Goal: Task Accomplishment & Management: Manage account settings

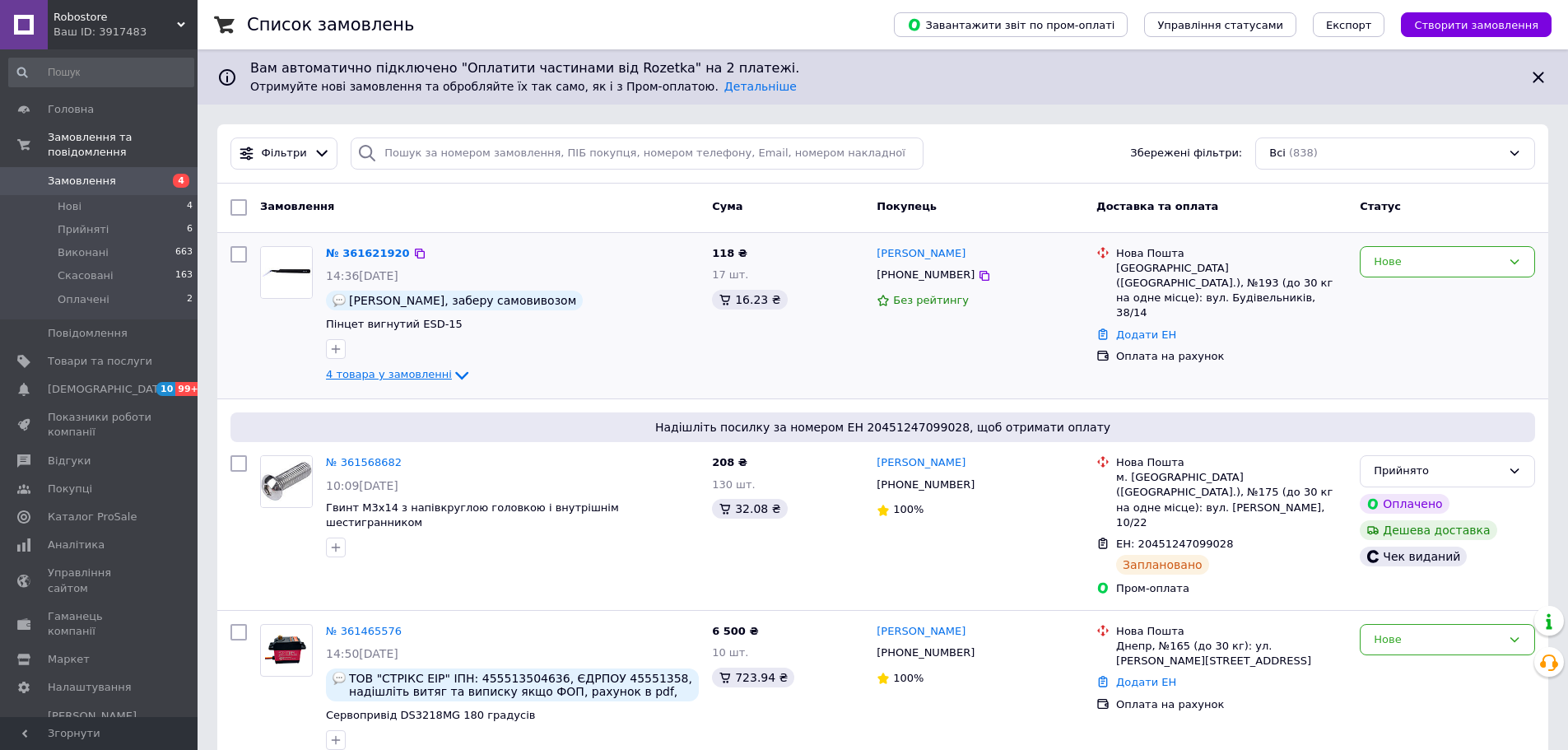
click at [391, 376] on span "4 товара у замовленні" at bounding box center [389, 375] width 126 height 13
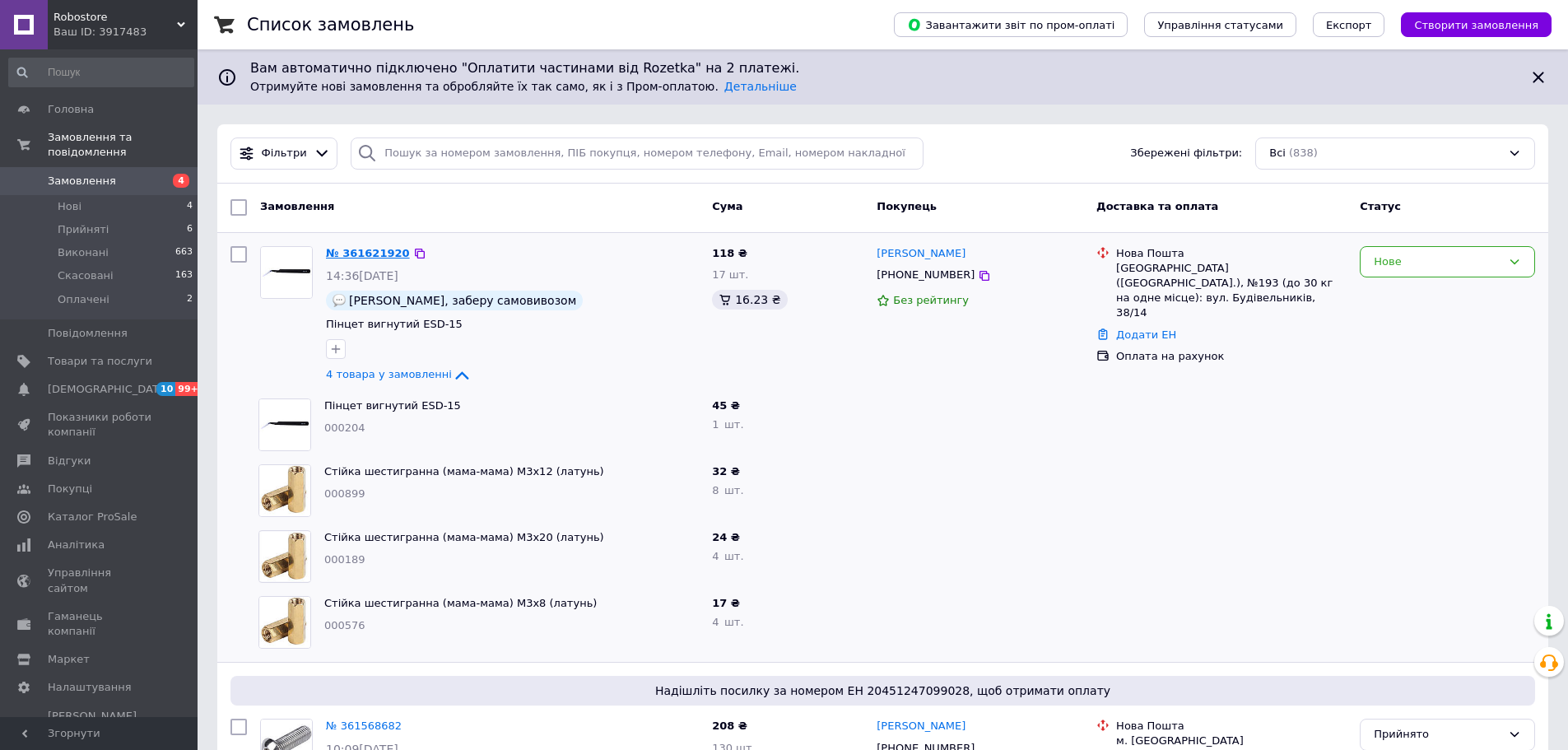
click at [354, 247] on link "№ 361621920" at bounding box center [368, 254] width 84 height 13
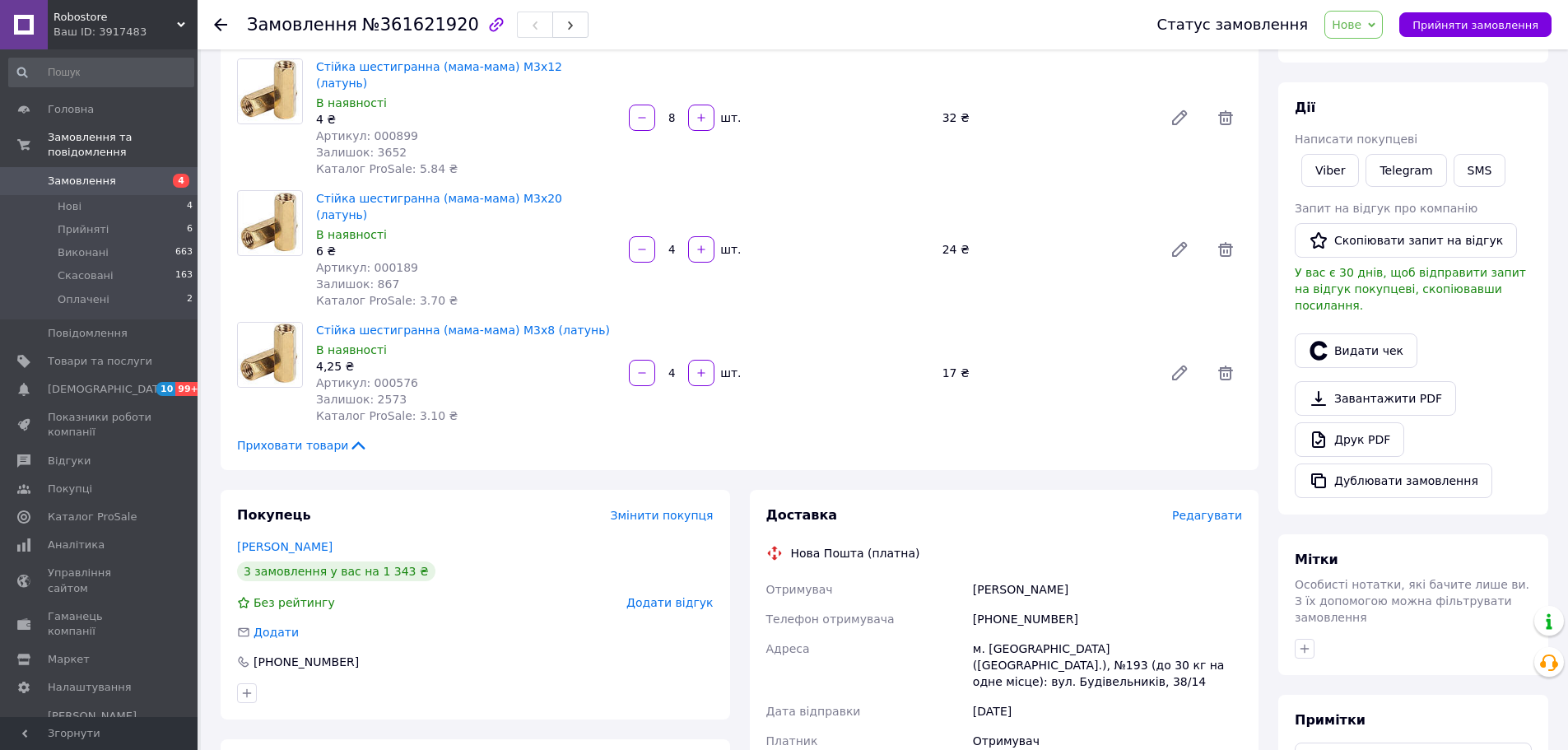
scroll to position [165, 0]
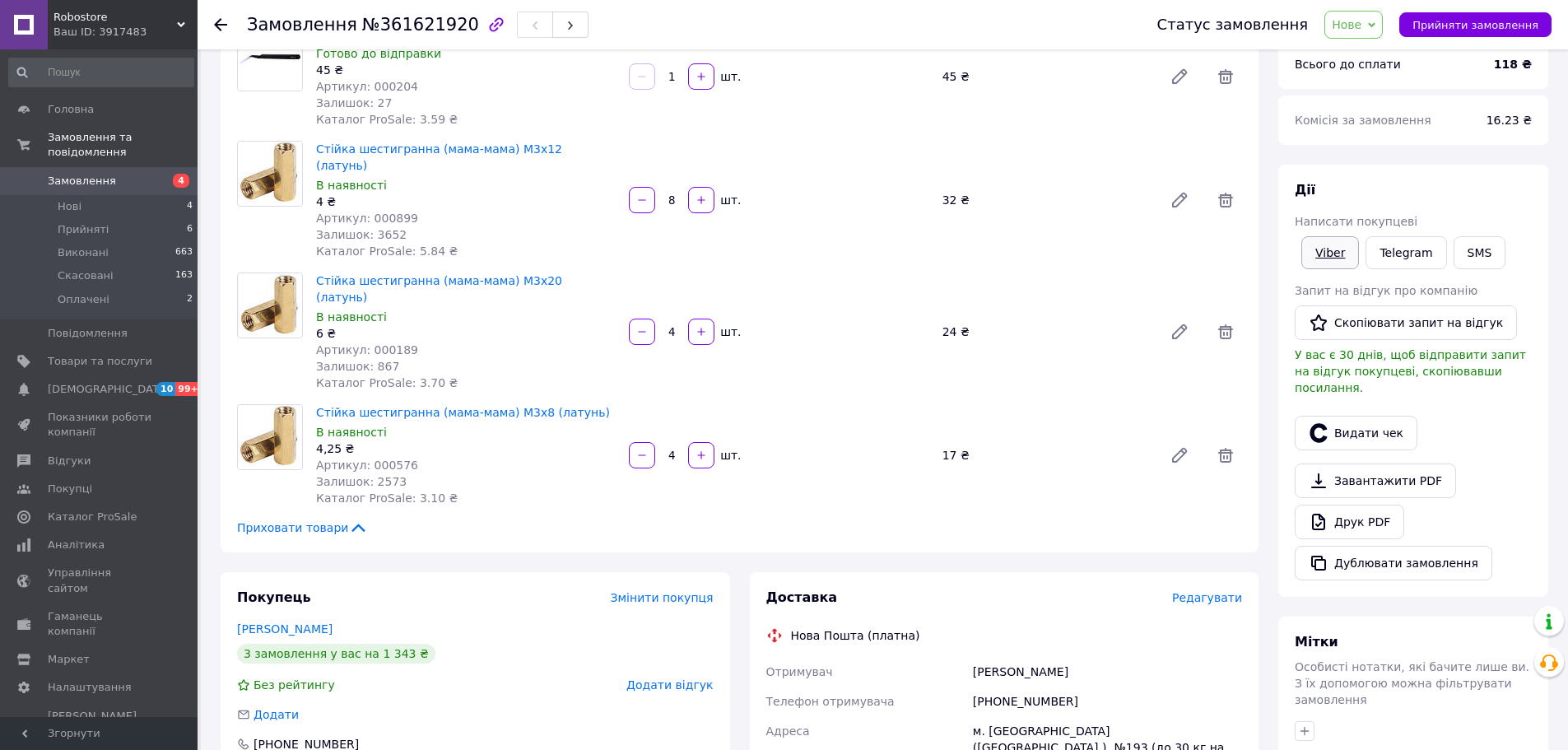
click at [1326, 248] on link "Viber" at bounding box center [1331, 253] width 58 height 33
click at [113, 174] on span "Замовлення" at bounding box center [100, 181] width 104 height 14
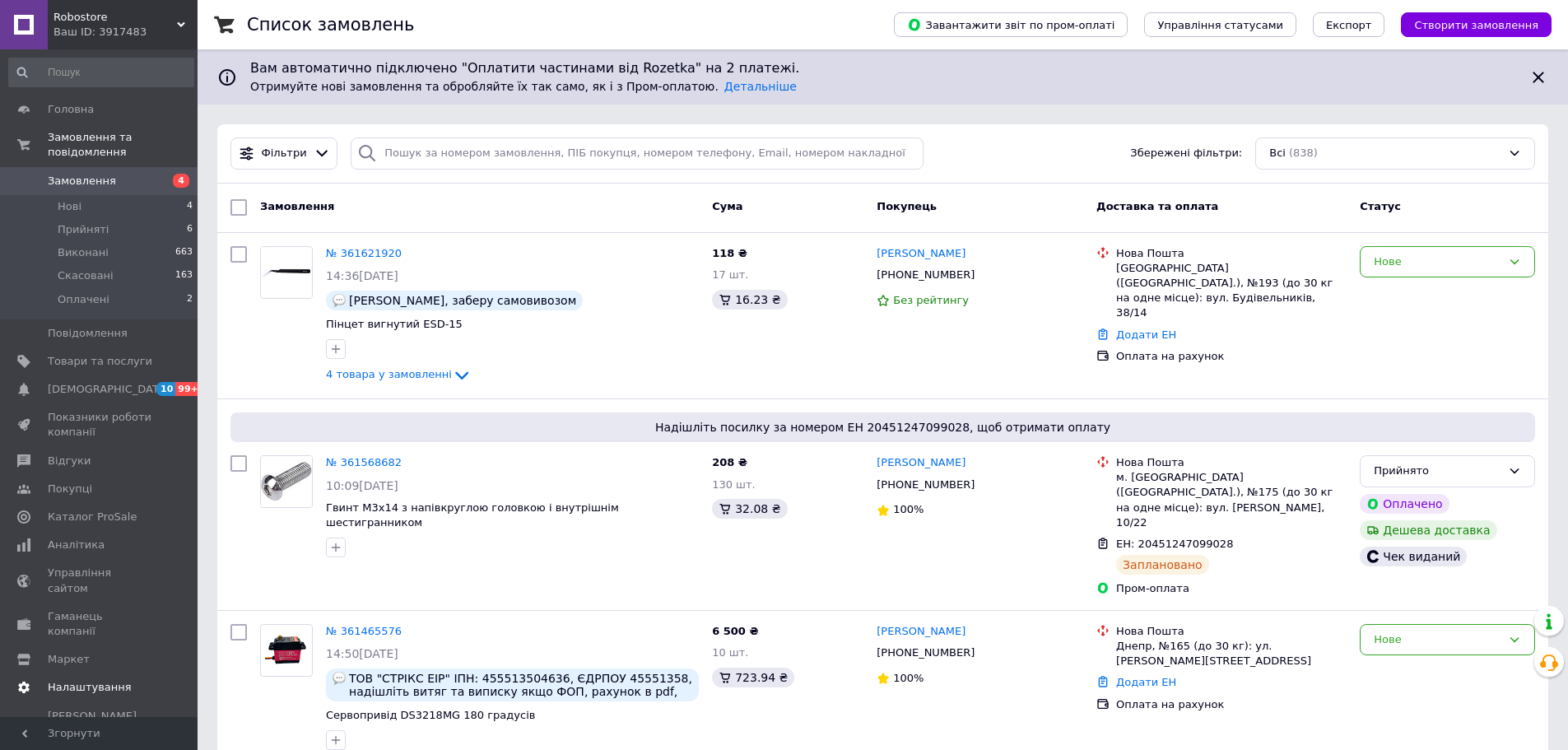
click at [94, 679] on span "Налаштування" at bounding box center [90, 687] width 84 height 14
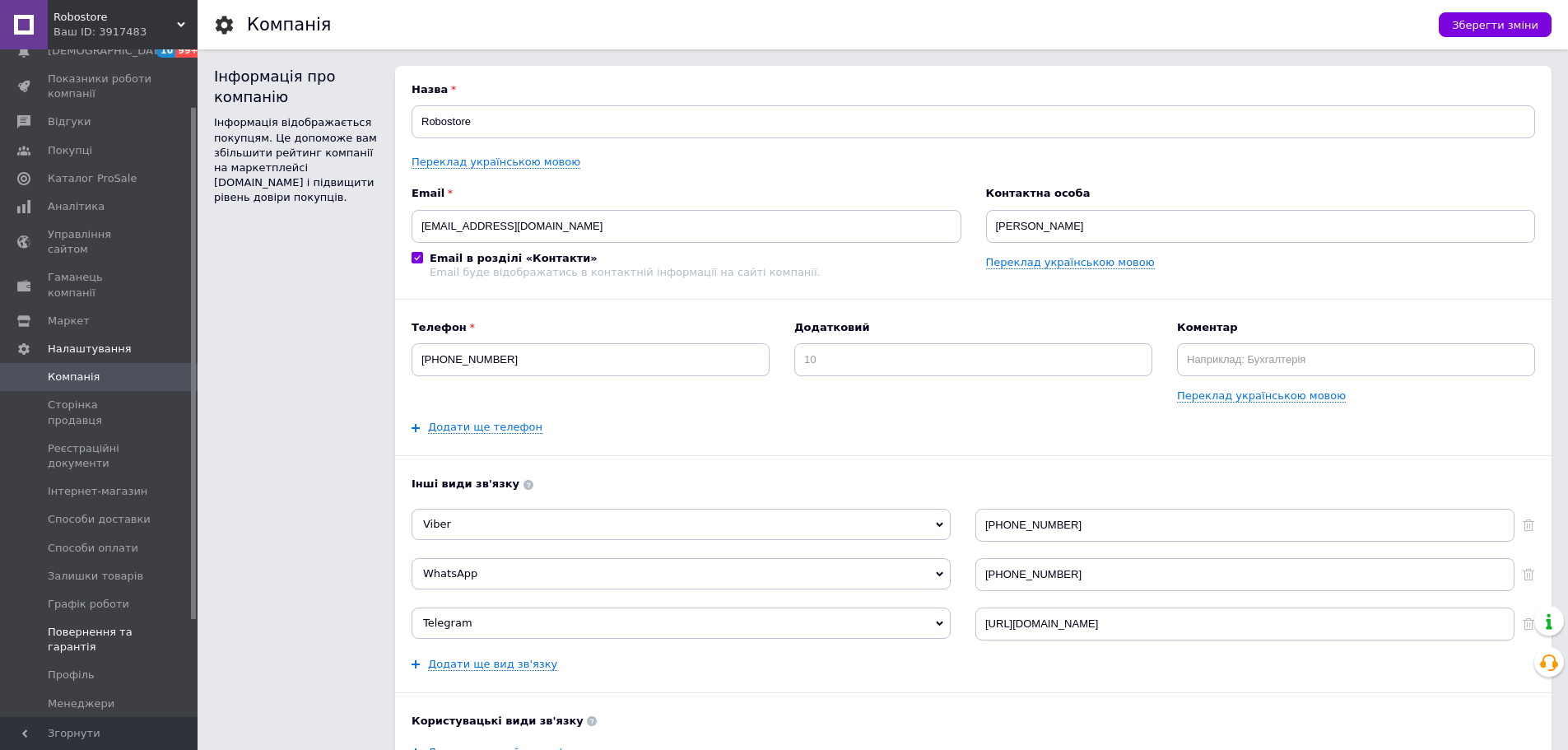
scroll to position [165, 0]
click at [135, 505] on span "Способи доставки" at bounding box center [100, 513] width 103 height 14
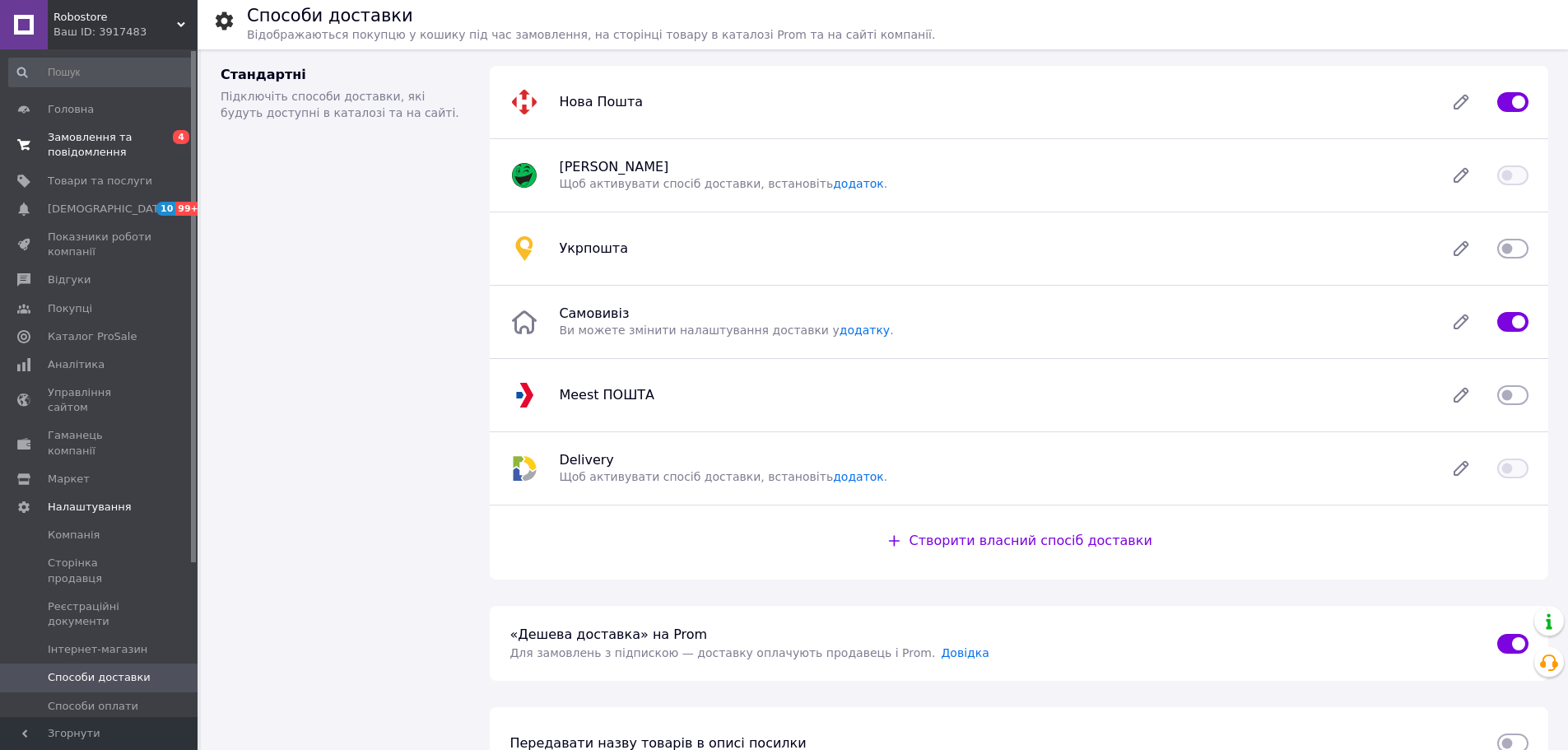
click at [113, 137] on span "Замовлення та повідомлення" at bounding box center [100, 145] width 104 height 30
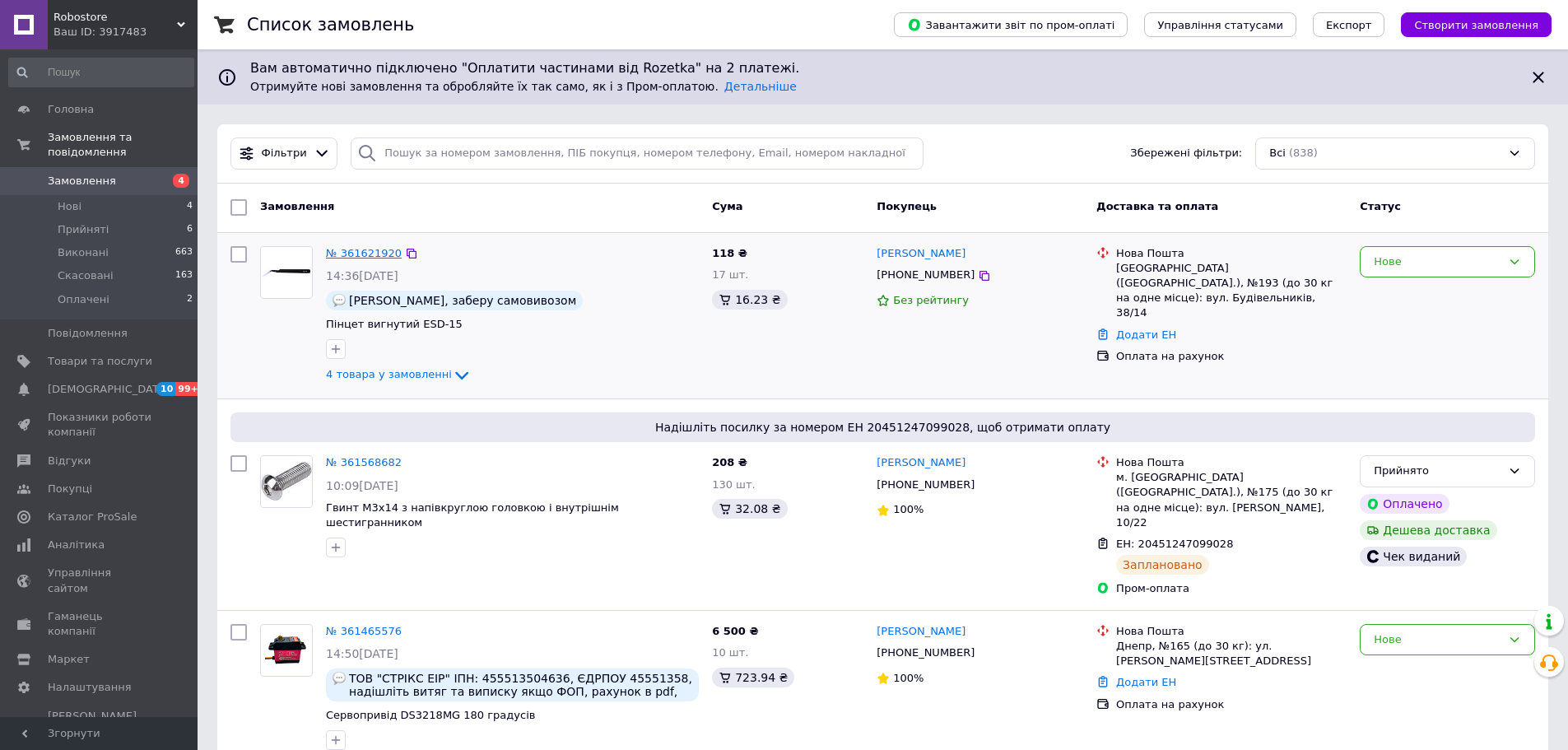
click at [353, 251] on link "№ 361621920" at bounding box center [364, 254] width 76 height 13
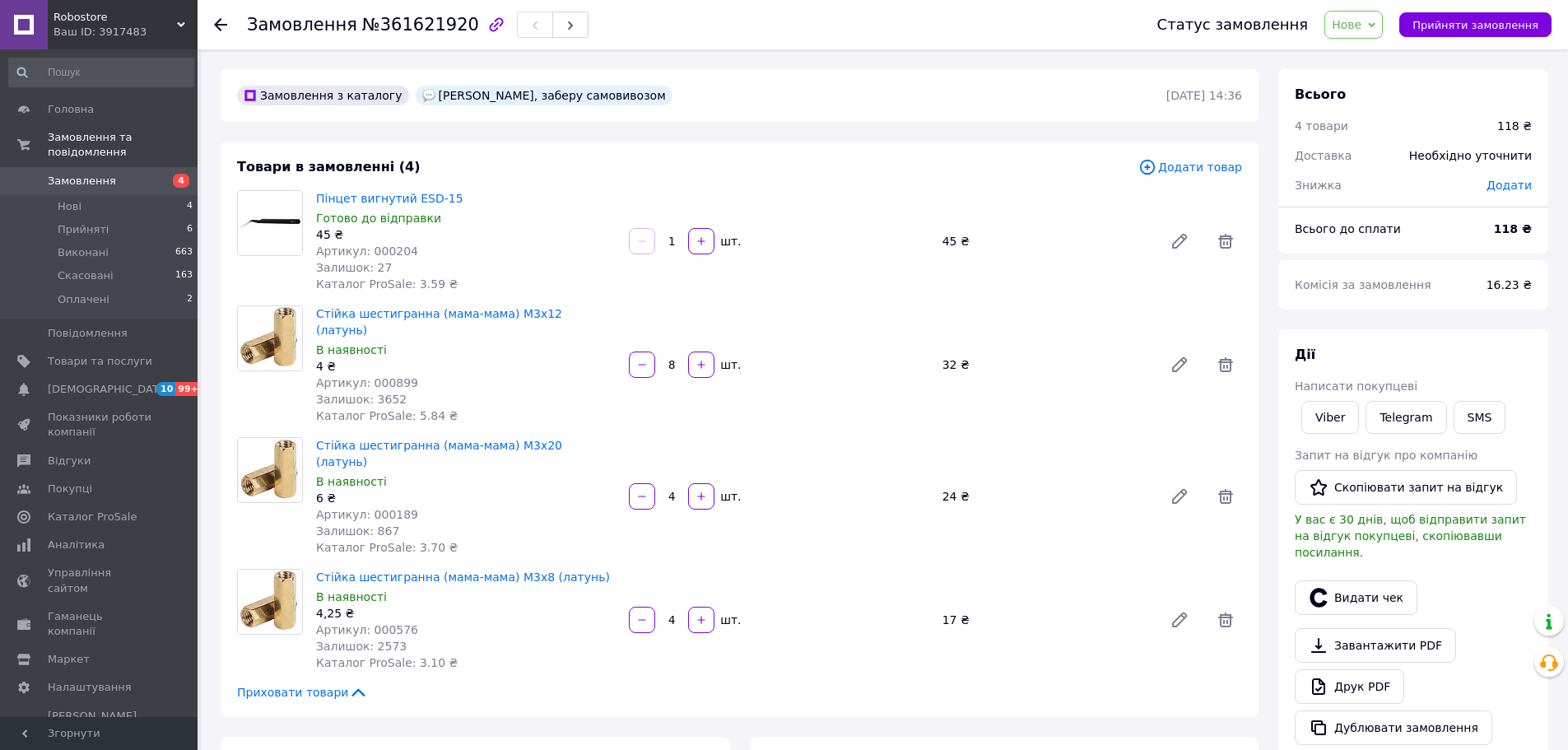
click at [1361, 32] on span "Нове" at bounding box center [1347, 24] width 30 height 14
click at [1367, 56] on li "Прийнято" at bounding box center [1364, 57] width 76 height 24
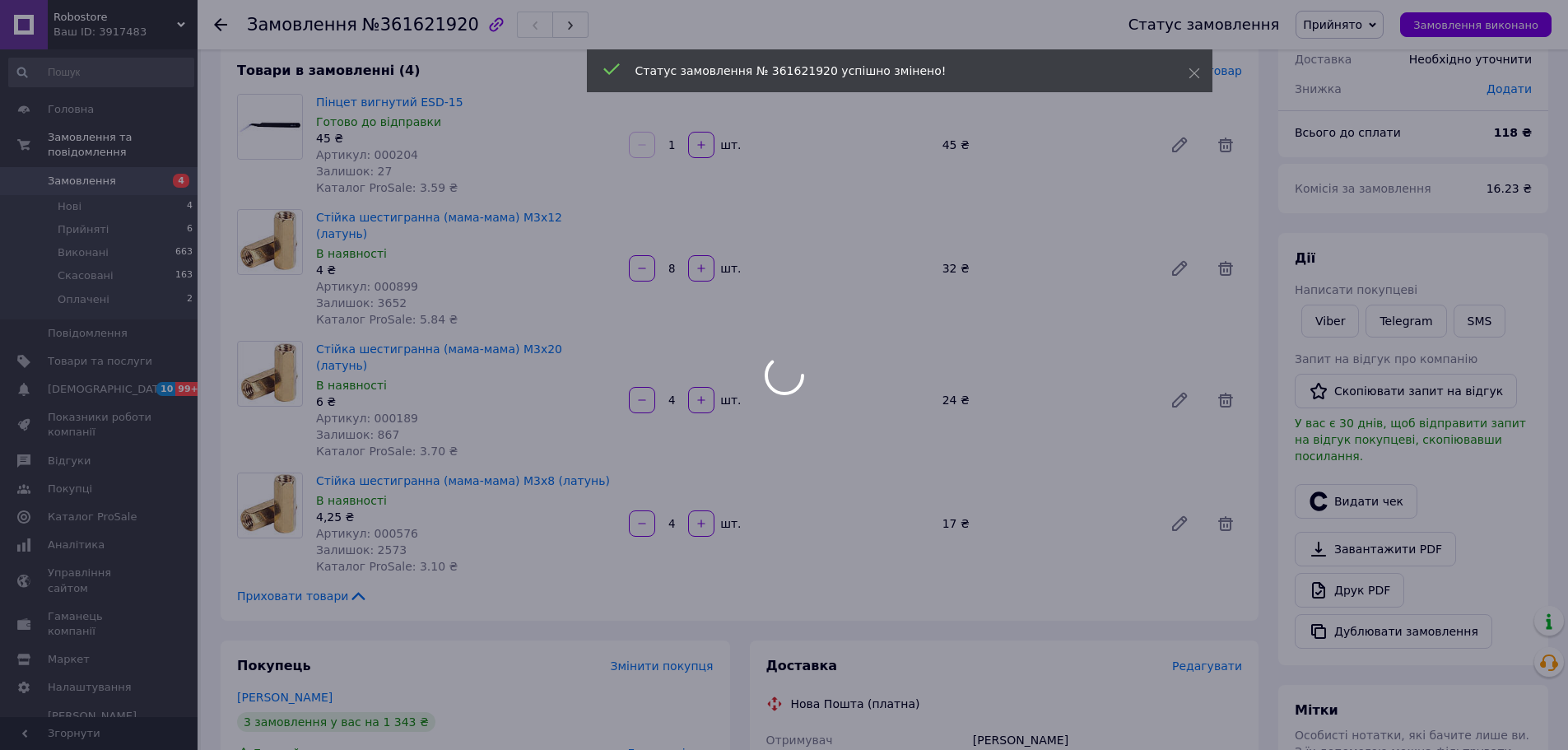
scroll to position [329, 0]
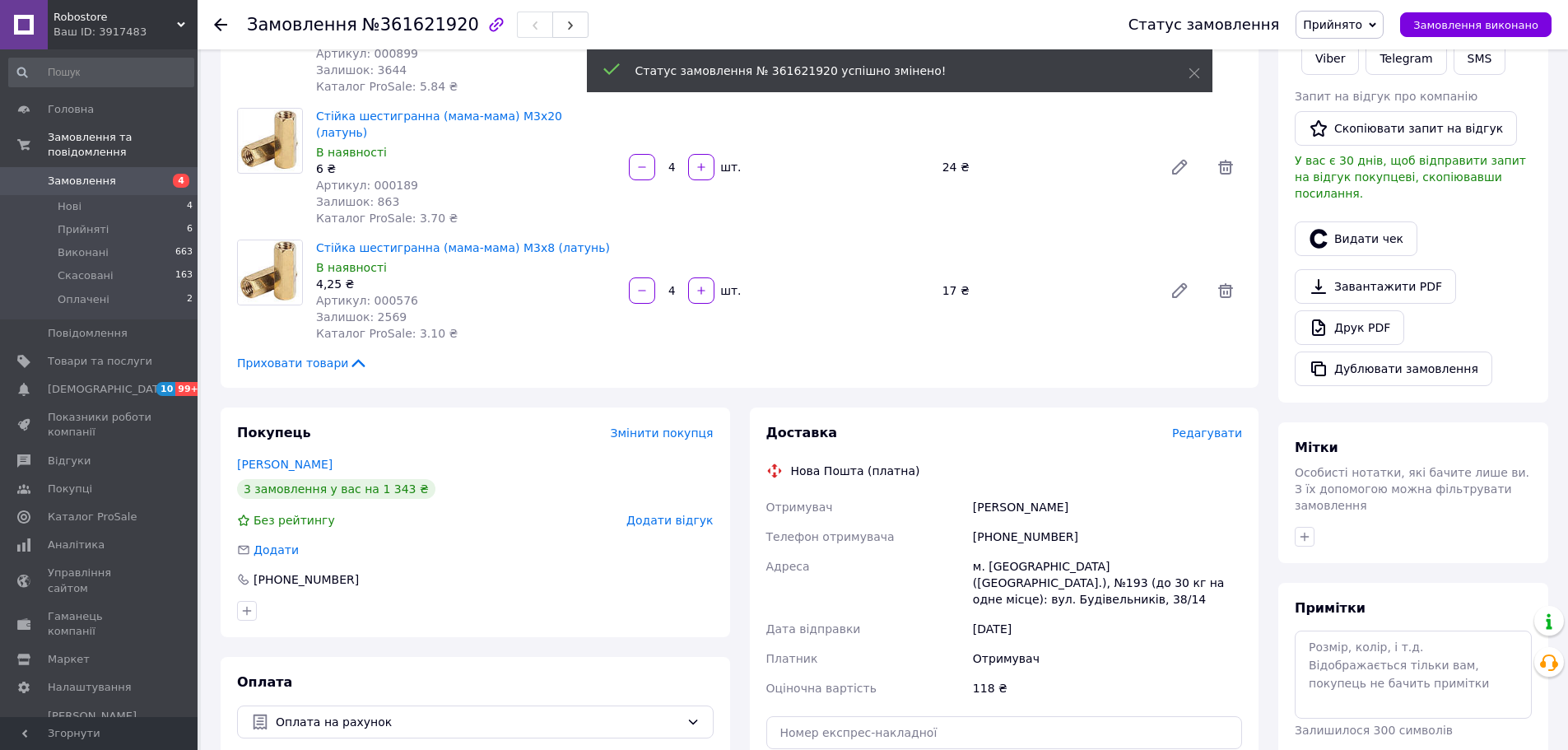
click at [1202, 427] on span "Редагувати" at bounding box center [1207, 433] width 70 height 14
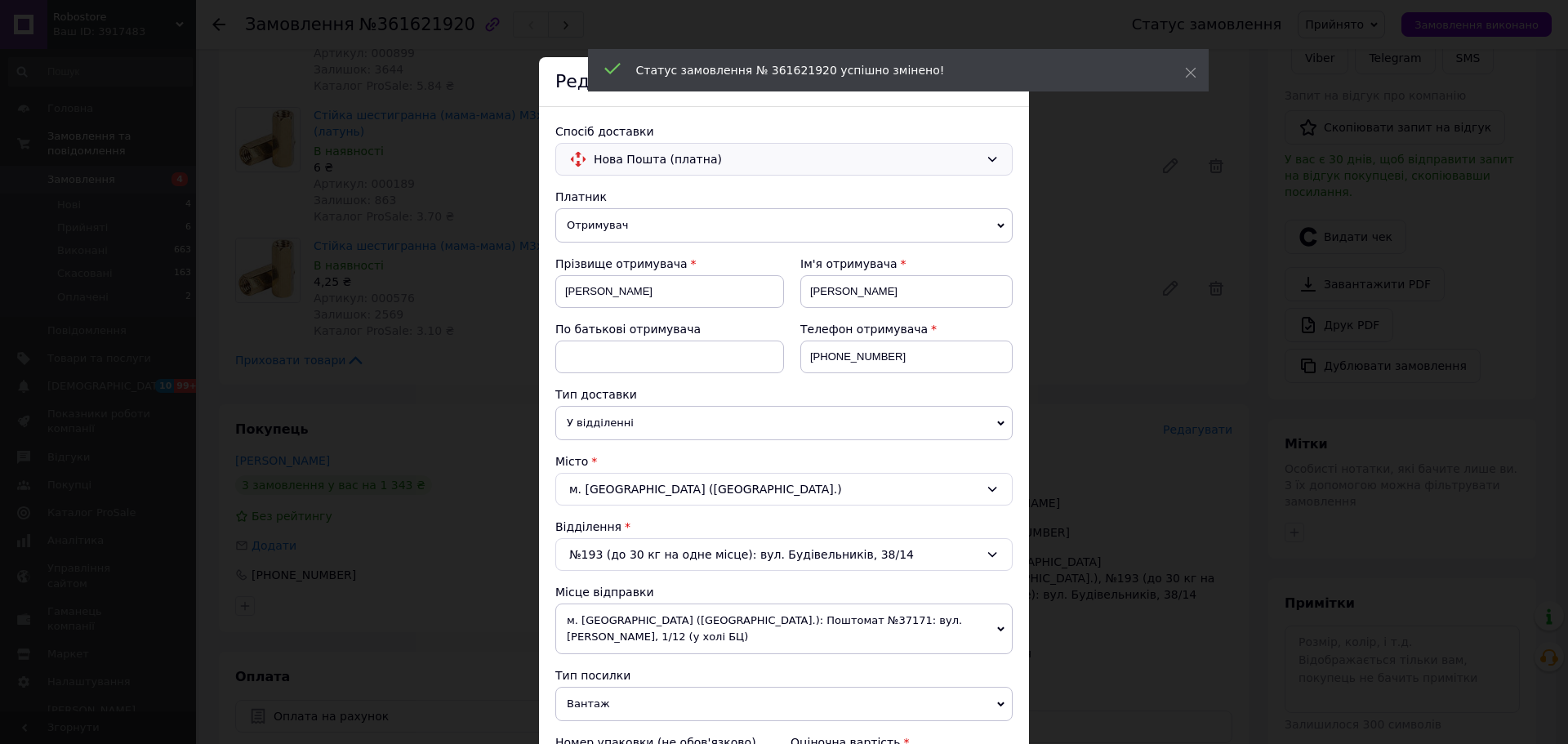
click at [630, 152] on span "Нова Пошта (платна)" at bounding box center [786, 159] width 386 height 18
click at [631, 229] on span "Самовивіз" at bounding box center [796, 226] width 405 height 16
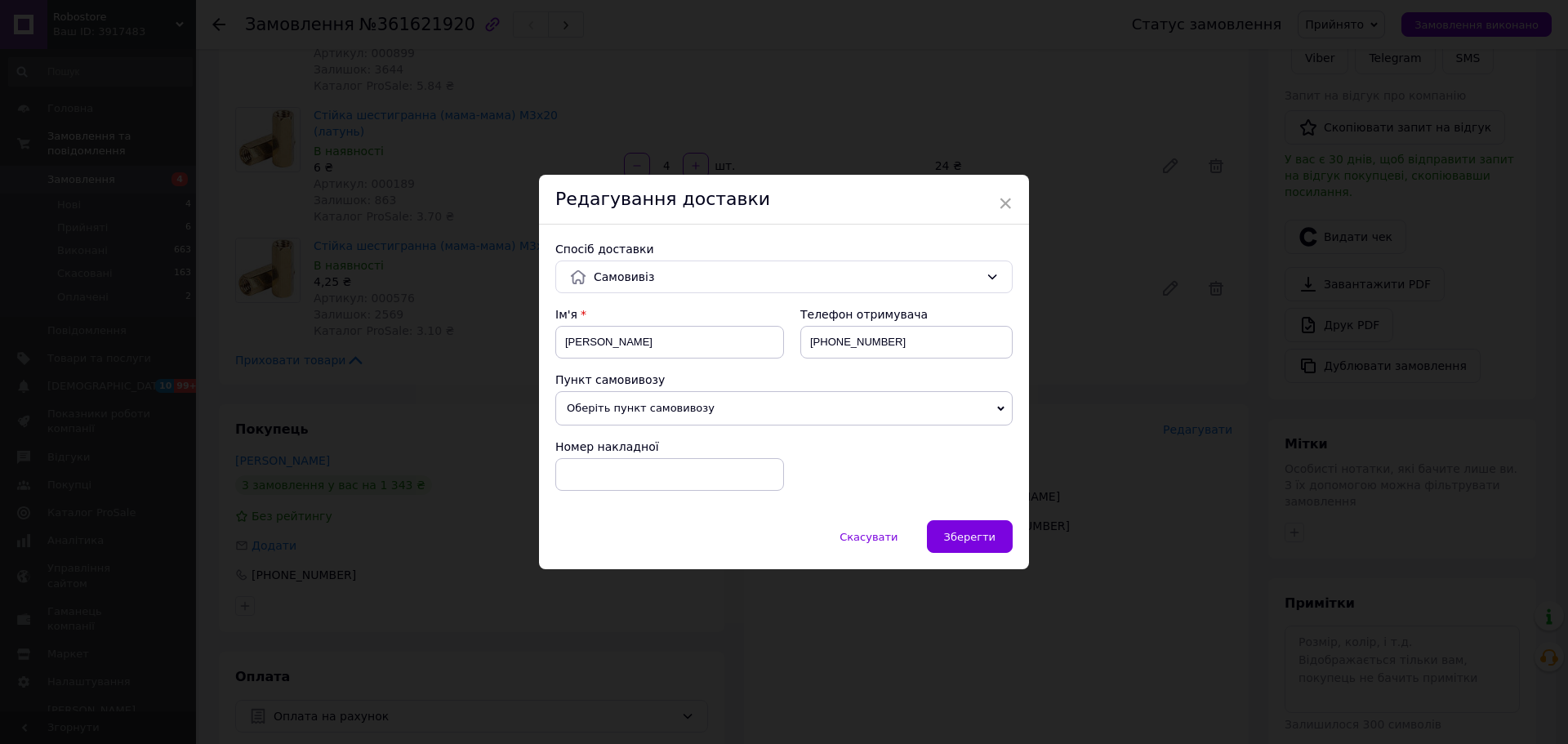
click at [806, 411] on span "Оберіть пункт самовивозу" at bounding box center [784, 408] width 458 height 34
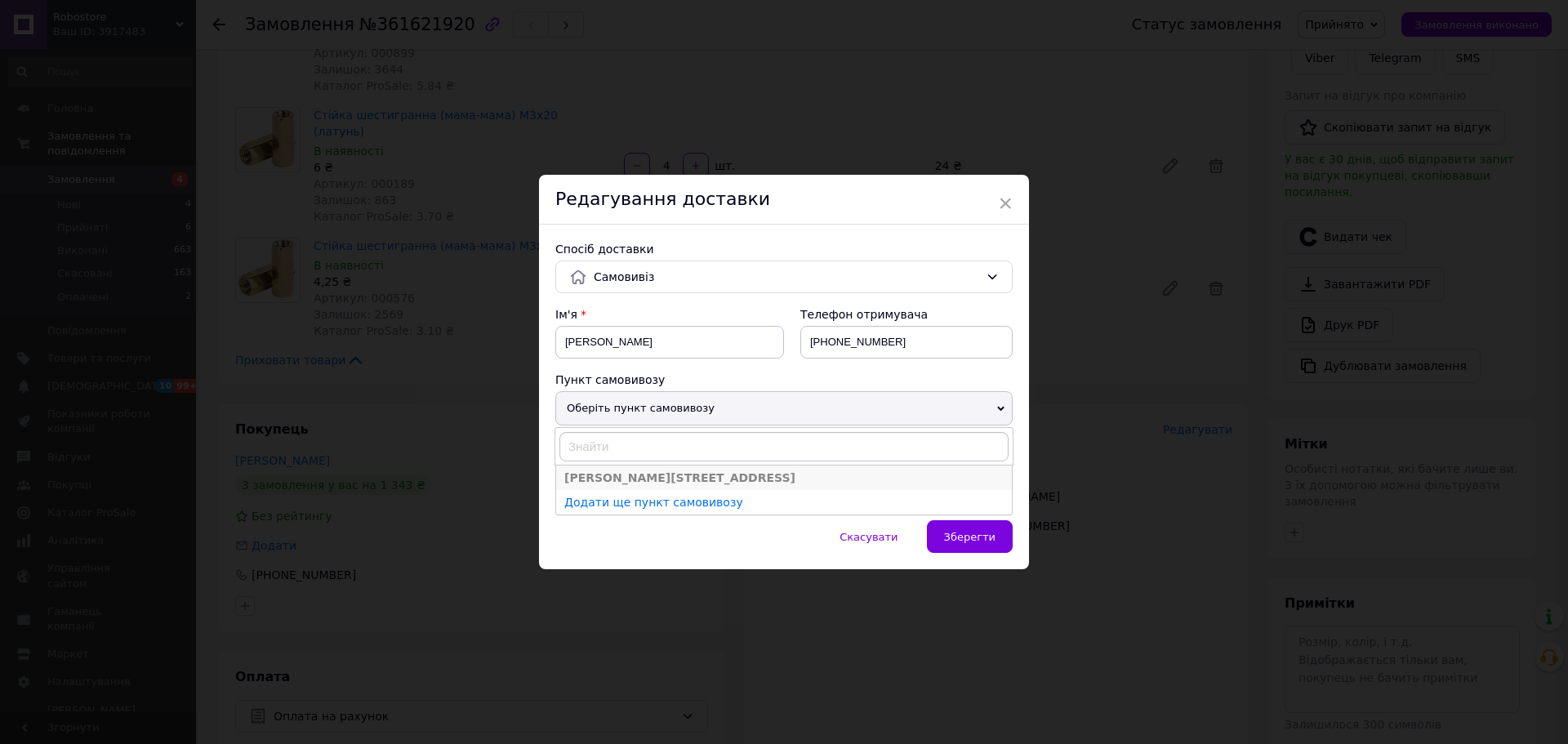
click at [679, 476] on li "[PERSON_NAME][STREET_ADDRESS]" at bounding box center [784, 477] width 456 height 24
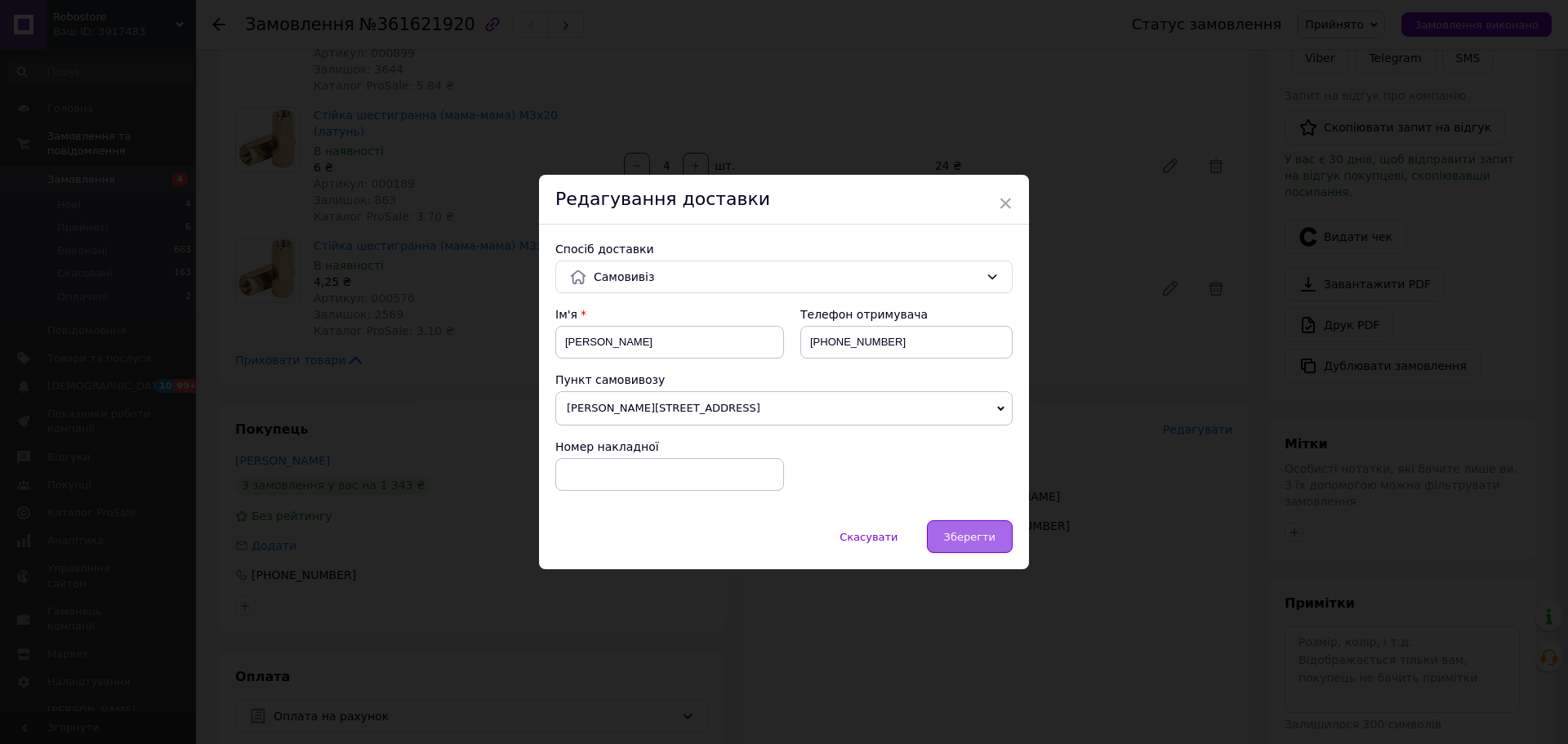
click at [969, 524] on div "Зберегти" at bounding box center [969, 536] width 85 height 32
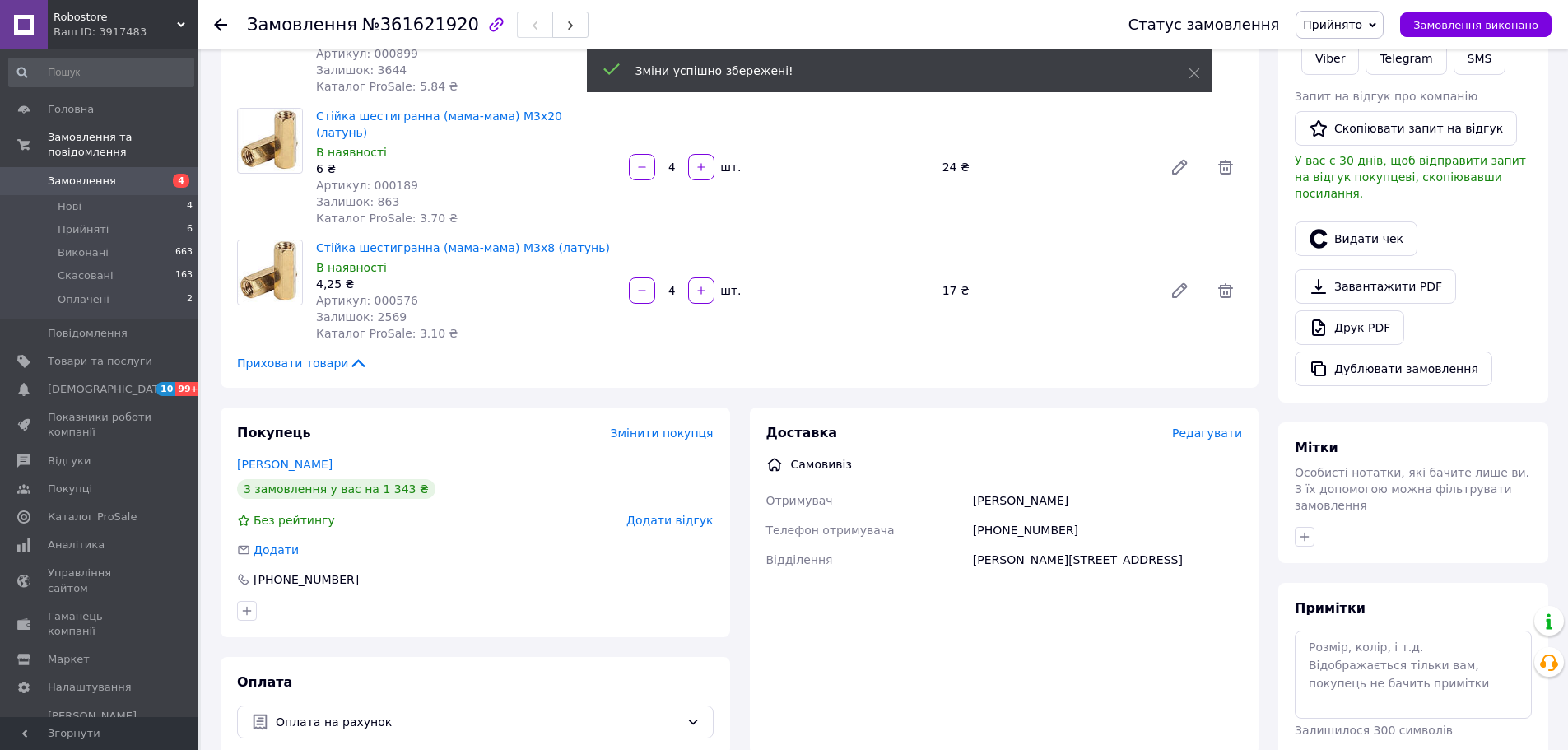
drag, startPoint x: 1353, startPoint y: 24, endPoint x: 1365, endPoint y: 24, distance: 12.0
click at [1356, 24] on span "Прийнято" at bounding box center [1332, 24] width 59 height 14
click at [1372, 61] on li "Виконано" at bounding box center [1340, 57] width 86 height 24
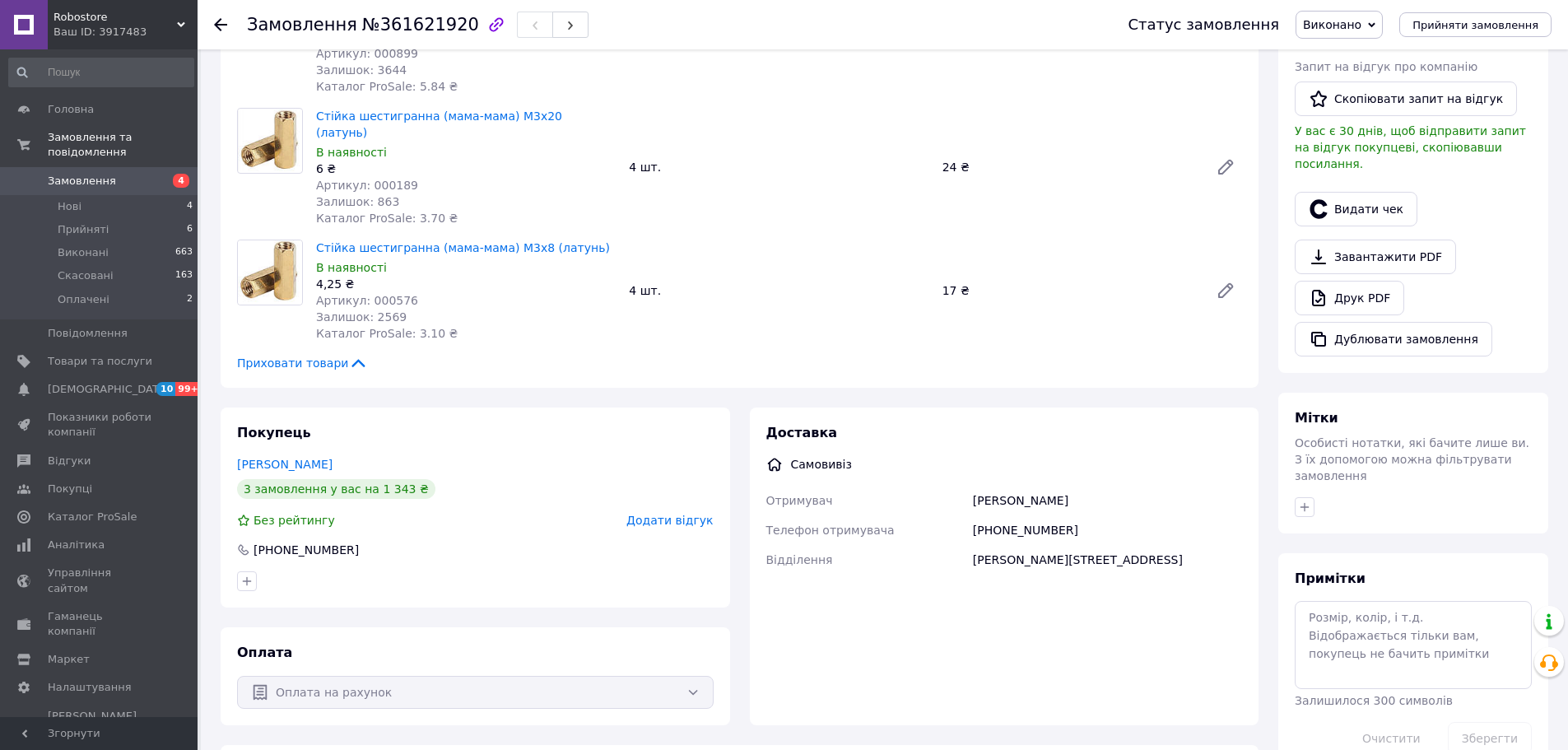
click at [172, 174] on span "4" at bounding box center [175, 181] width 45 height 14
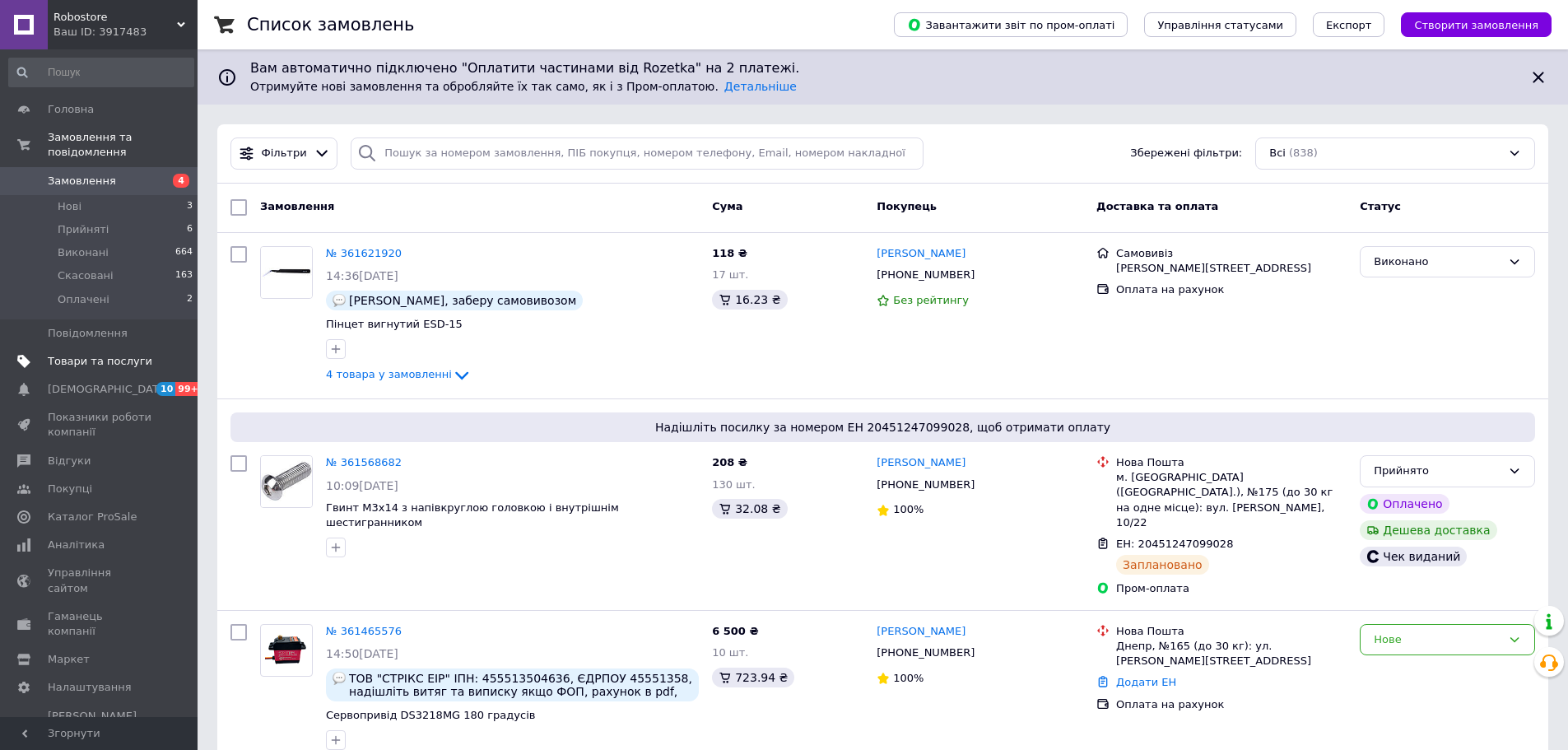
click at [77, 354] on span "Товари та послуги" at bounding box center [100, 361] width 104 height 14
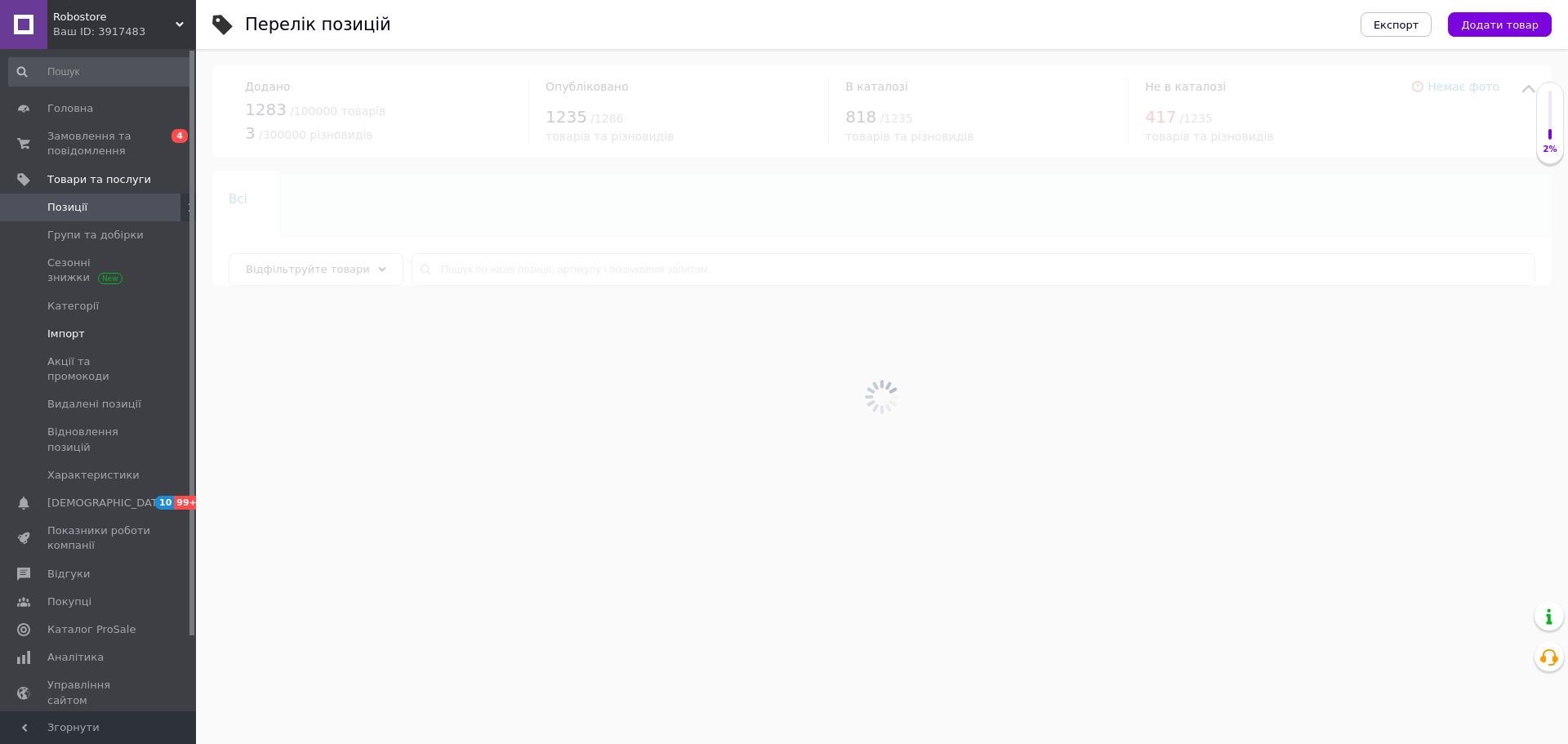
click at [78, 330] on span "Імпорт" at bounding box center [67, 333] width 38 height 14
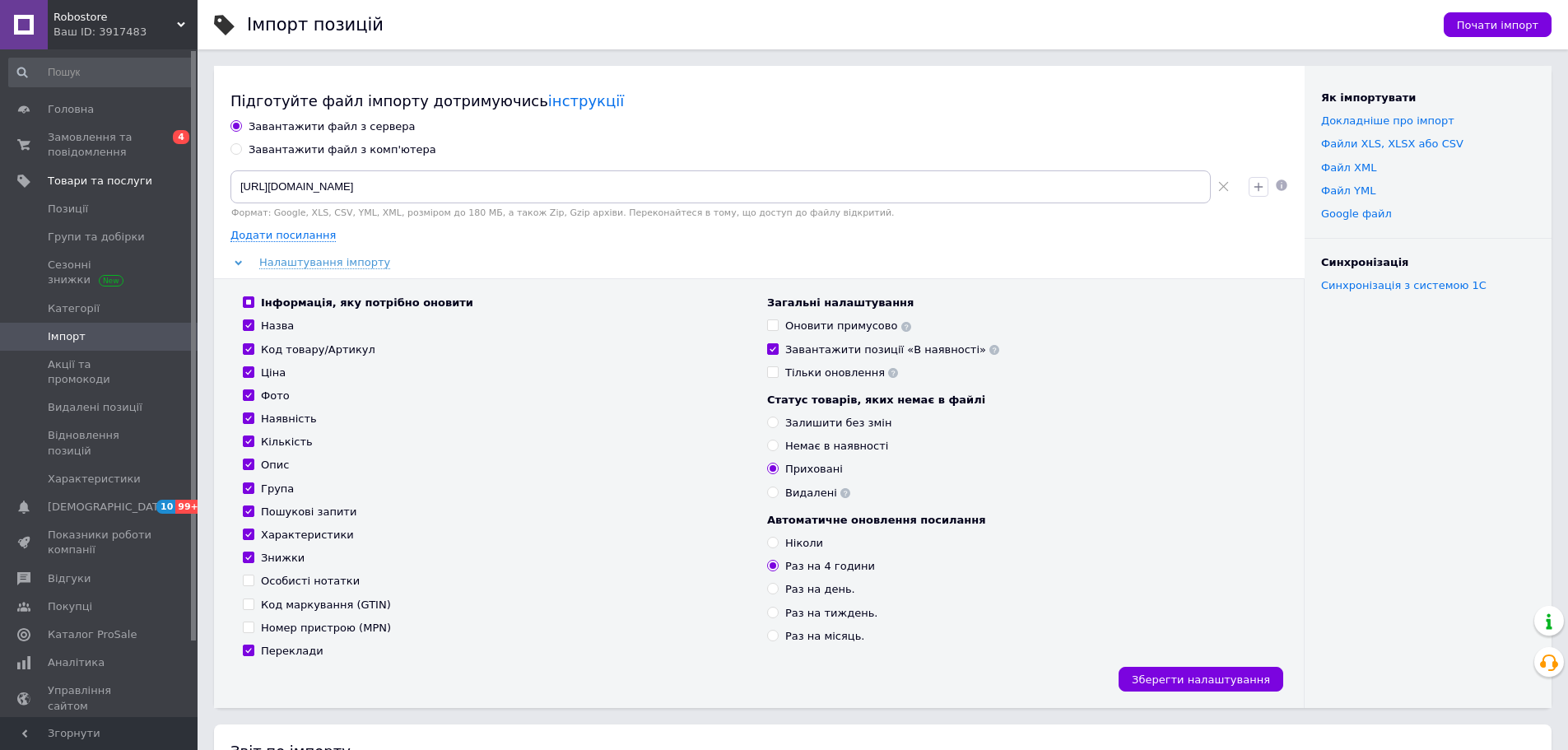
click at [584, 208] on div "Формат: Google, XLS, CSV, YML, XML, розміром до 180 МБ, а також Zip, Gzip архів…" at bounding box center [732, 213] width 1005 height 11
click at [586, 195] on input "[URL][DOMAIN_NAME]" at bounding box center [721, 187] width 981 height 33
paste input "[URL][DOMAIN_NAME]"
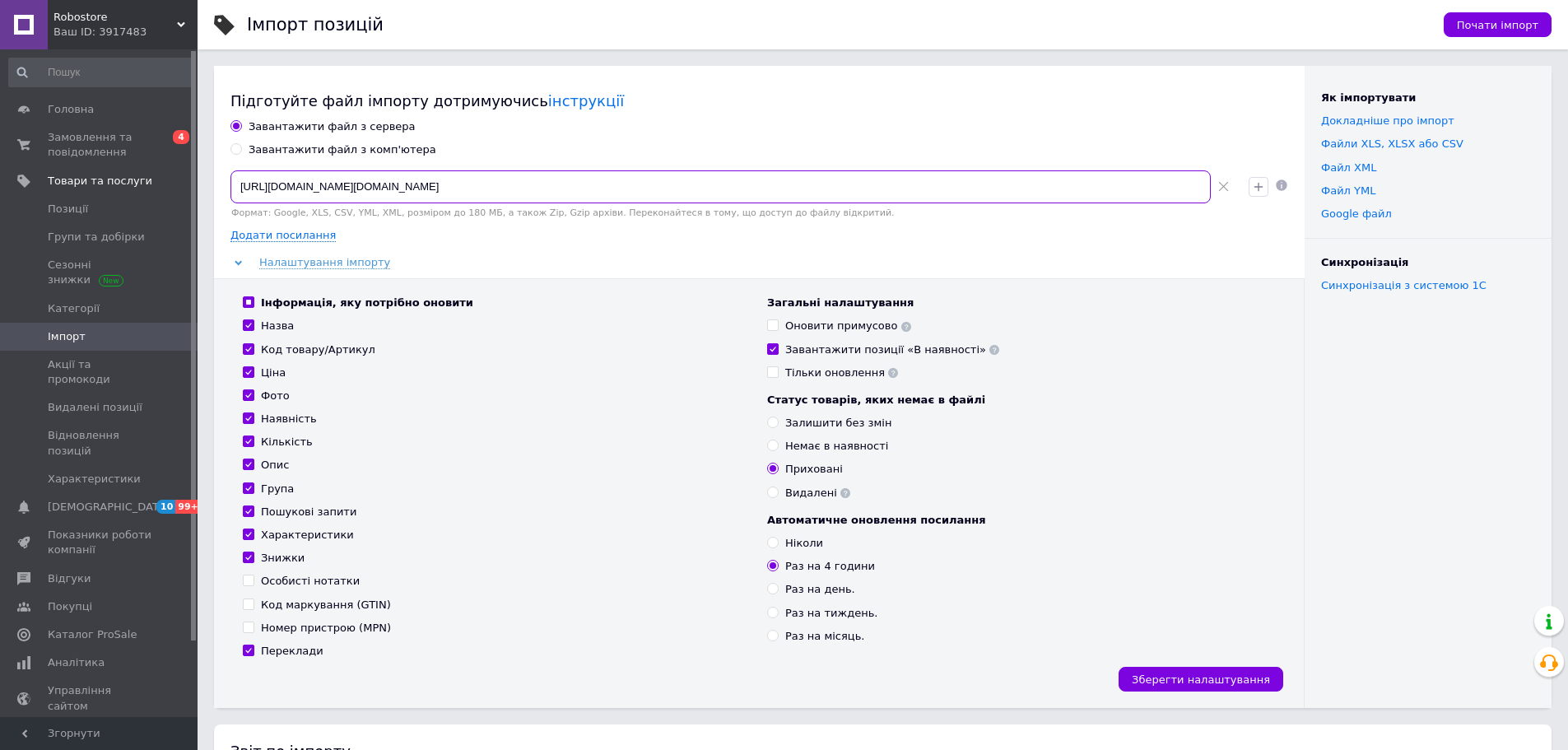
type input "[URL][DOMAIN_NAME][DOMAIN_NAME]"
drag, startPoint x: 1218, startPoint y: 190, endPoint x: 765, endPoint y: 168, distance: 453.5
click at [1217, 190] on span at bounding box center [1223, 187] width 24 height 33
click at [349, 178] on input at bounding box center [721, 187] width 981 height 33
paste input "[URL][DOMAIN_NAME]"
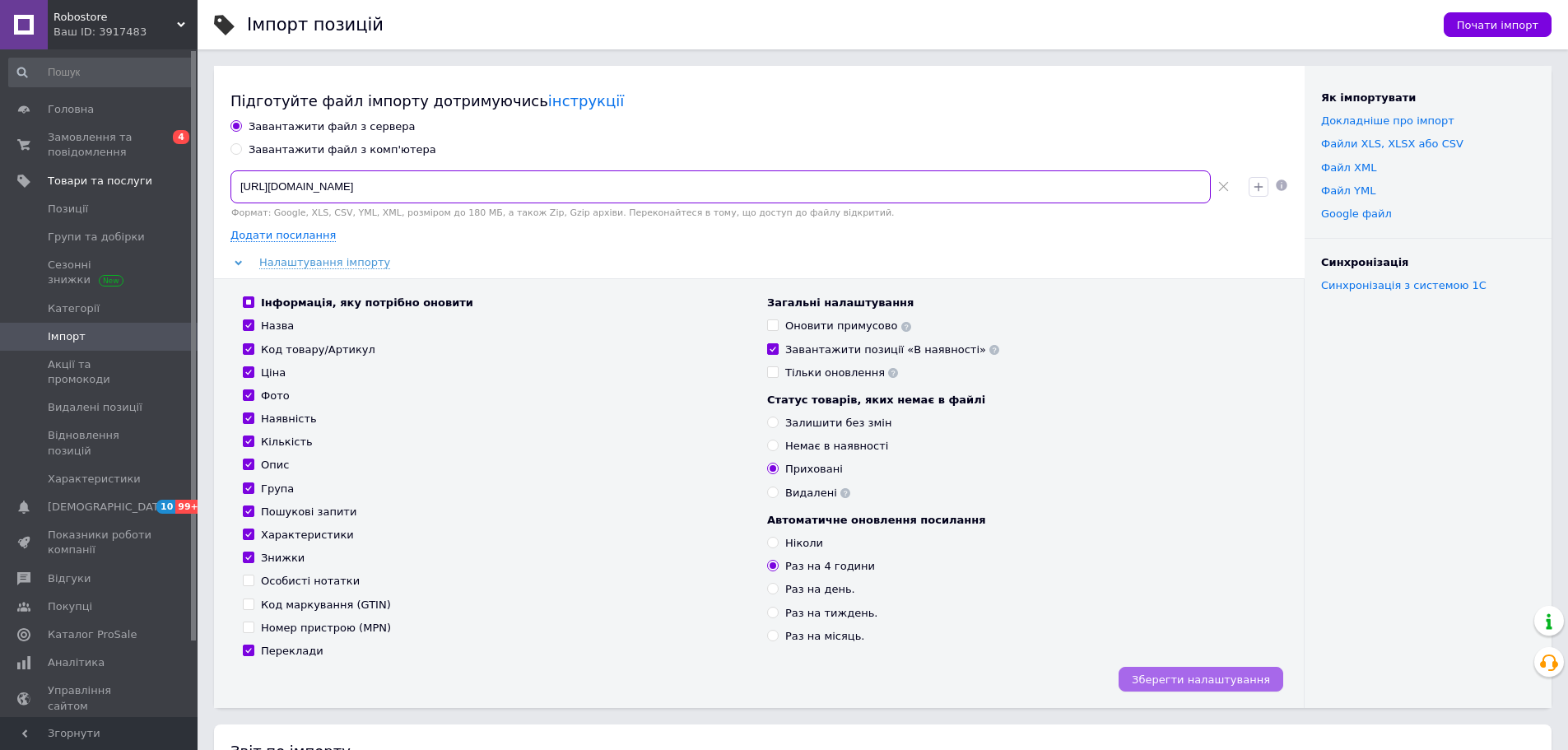
type input "[URL][DOMAIN_NAME]"
click at [1195, 679] on span "Зберегти налаштування" at bounding box center [1201, 679] width 139 height 13
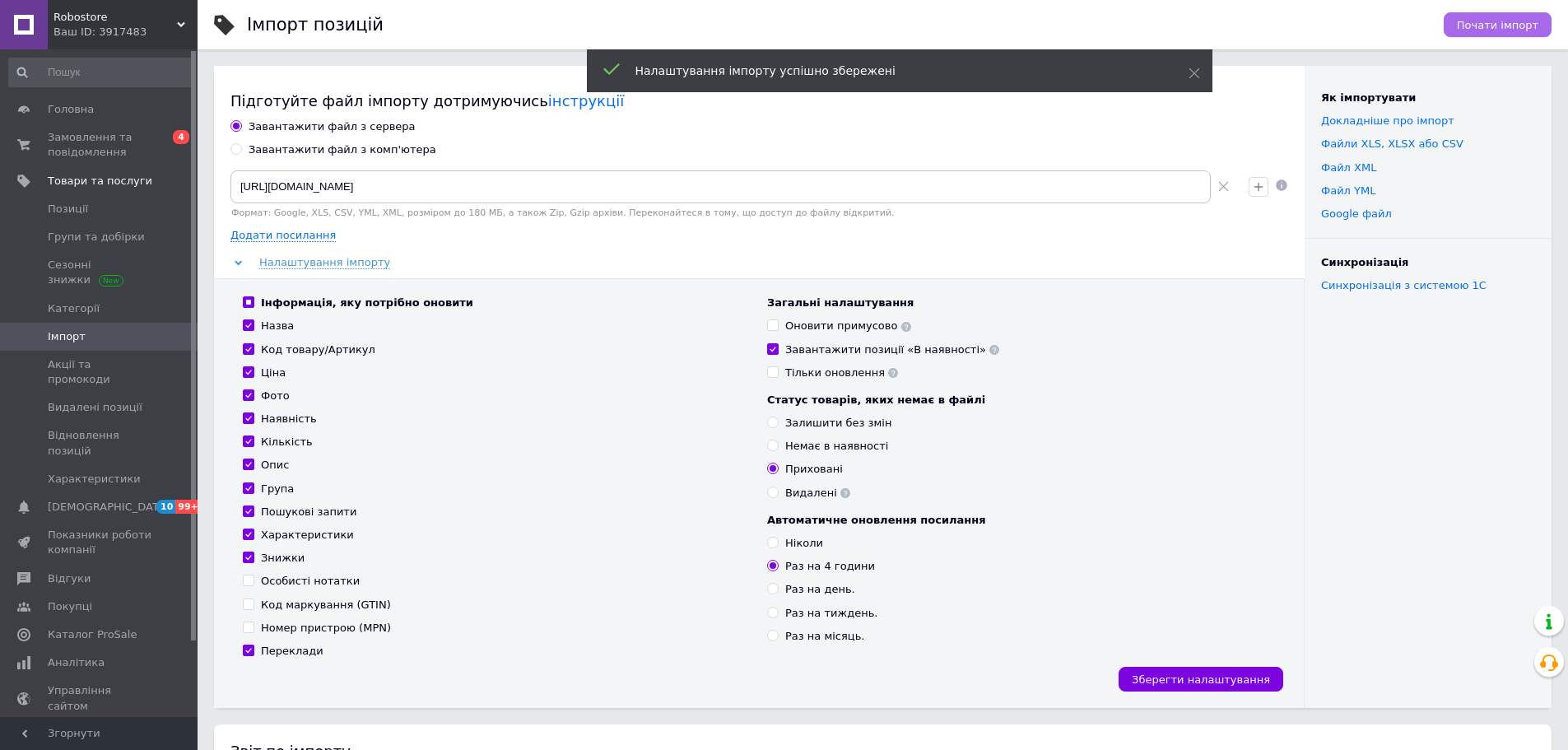
click at [1496, 26] on span "Почати імпорт" at bounding box center [1498, 25] width 82 height 13
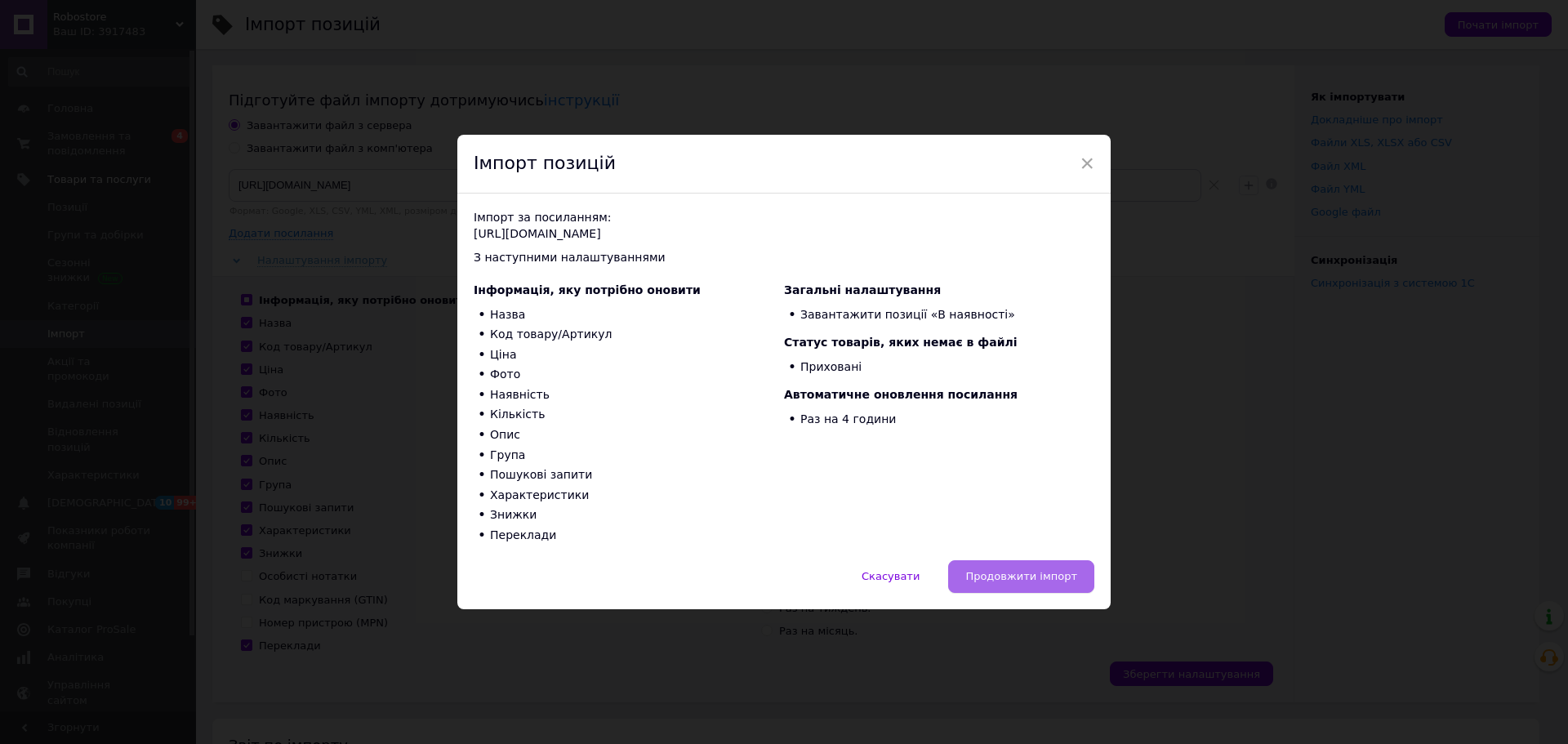
click at [1061, 571] on span "Продовжити імпорт" at bounding box center [1021, 576] width 111 height 13
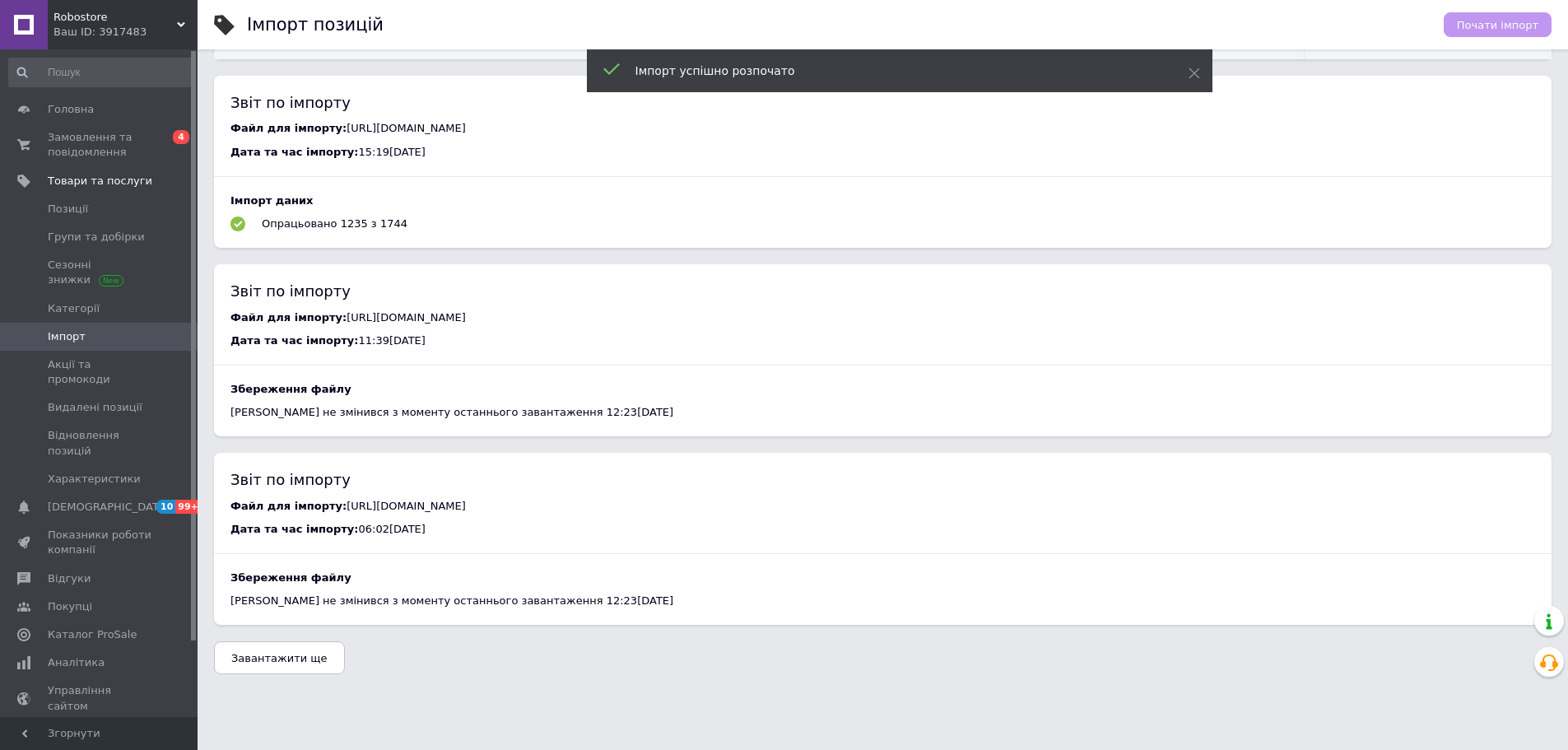
scroll to position [673, 0]
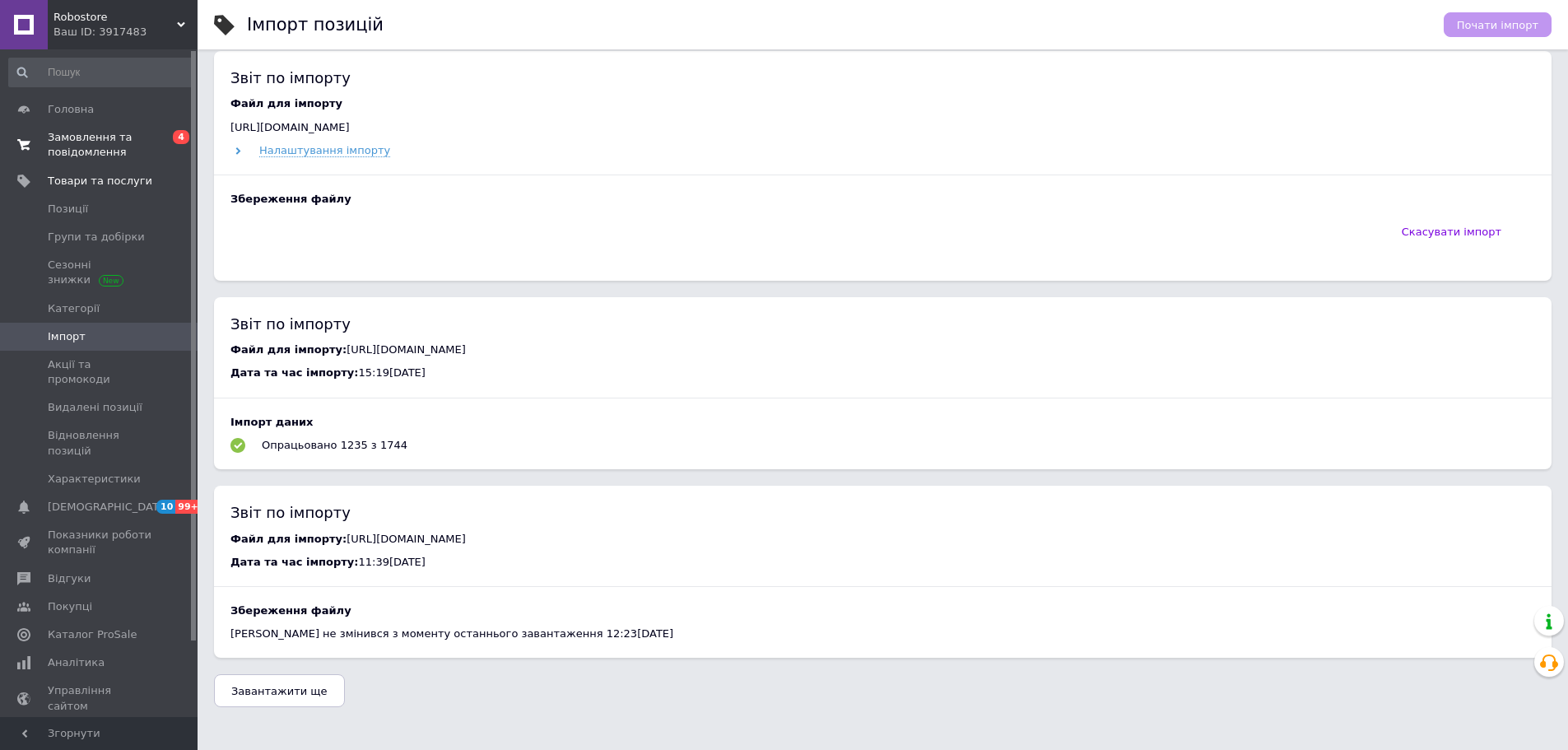
click at [148, 155] on span "Замовлення та повідомлення" at bounding box center [100, 145] width 104 height 30
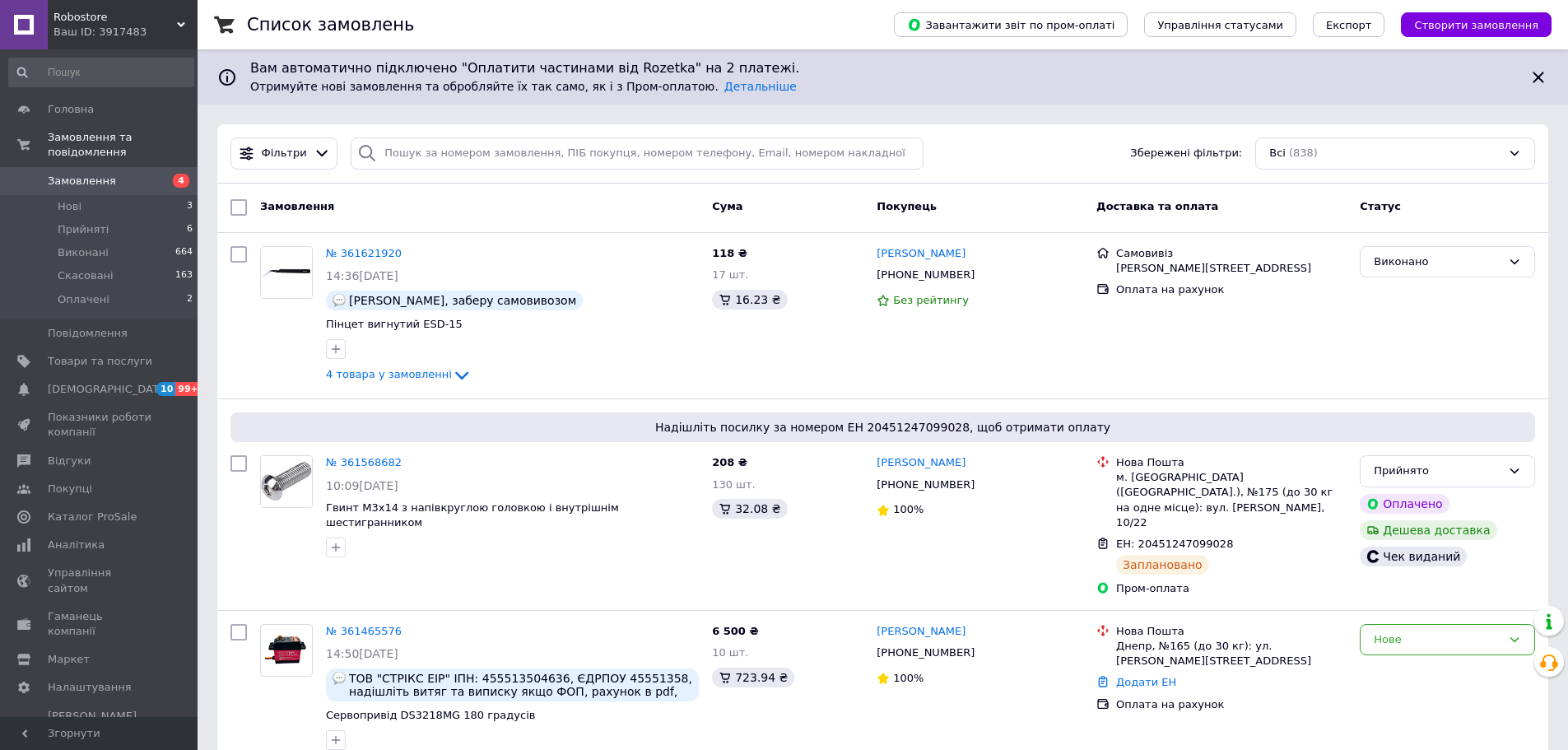
click at [150, 174] on span "Замовлення" at bounding box center [100, 181] width 104 height 14
